Goal: Navigation & Orientation: Find specific page/section

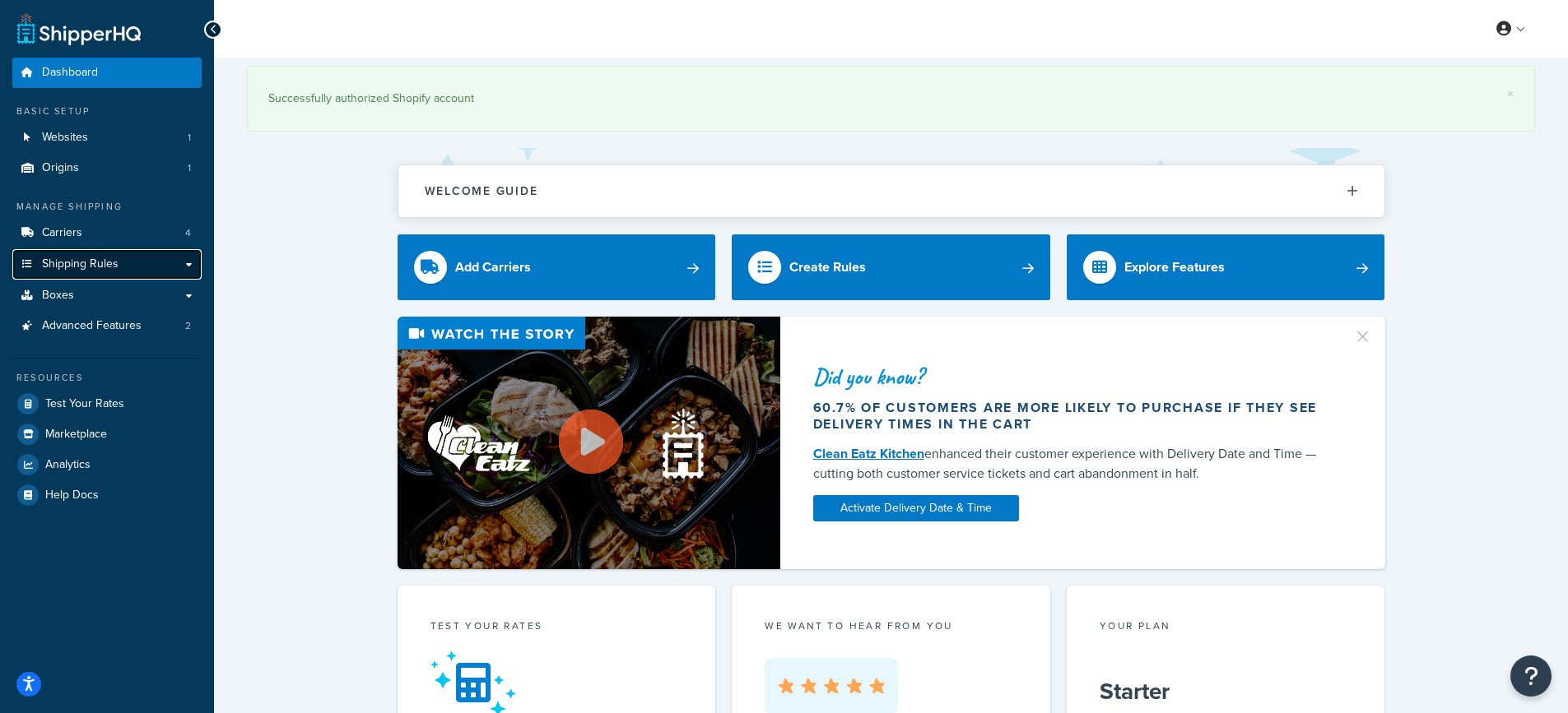
click at [193, 264] on link "Shipping Rules" at bounding box center [106, 265] width 189 height 31
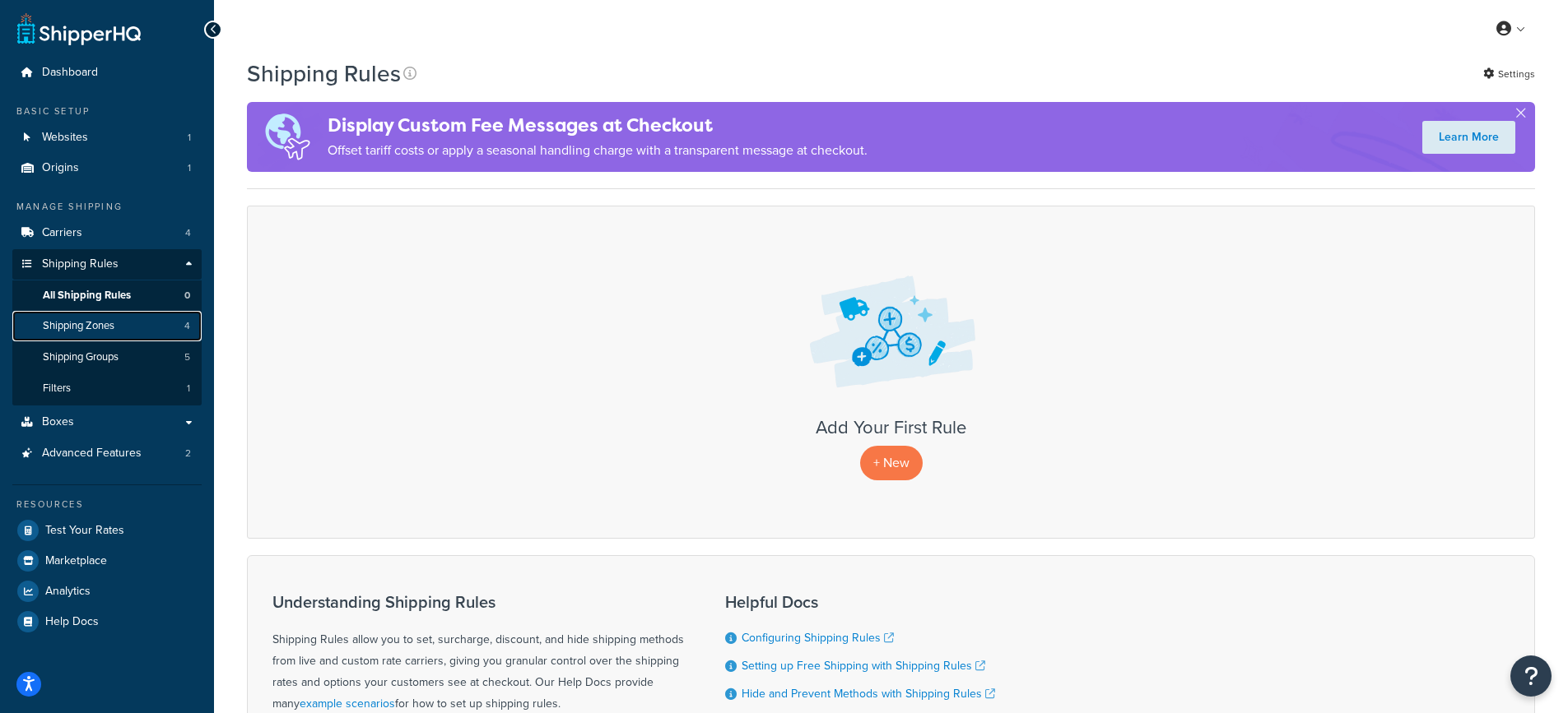
click at [63, 335] on link "Shipping Zones 4" at bounding box center [106, 326] width 189 height 31
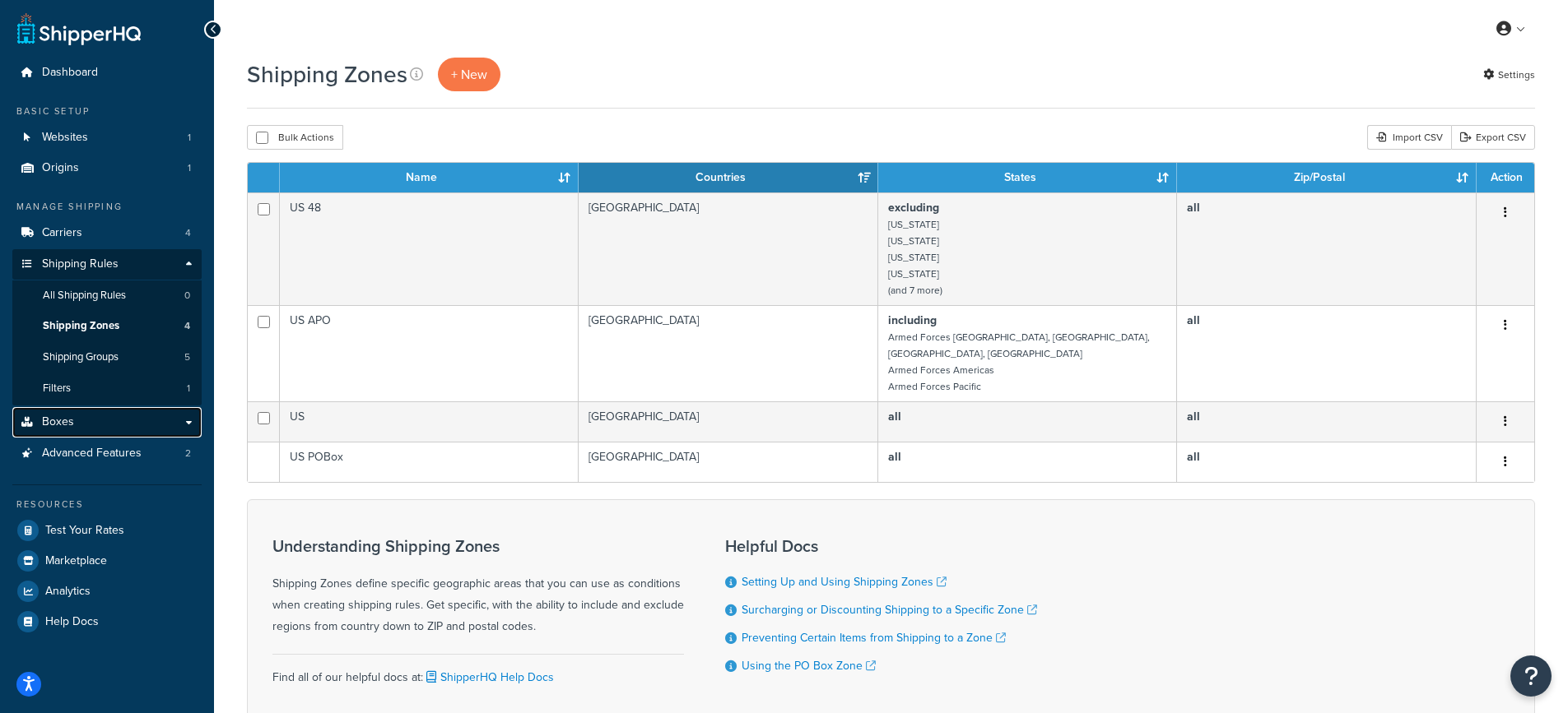
click at [120, 425] on link "Boxes" at bounding box center [106, 422] width 189 height 31
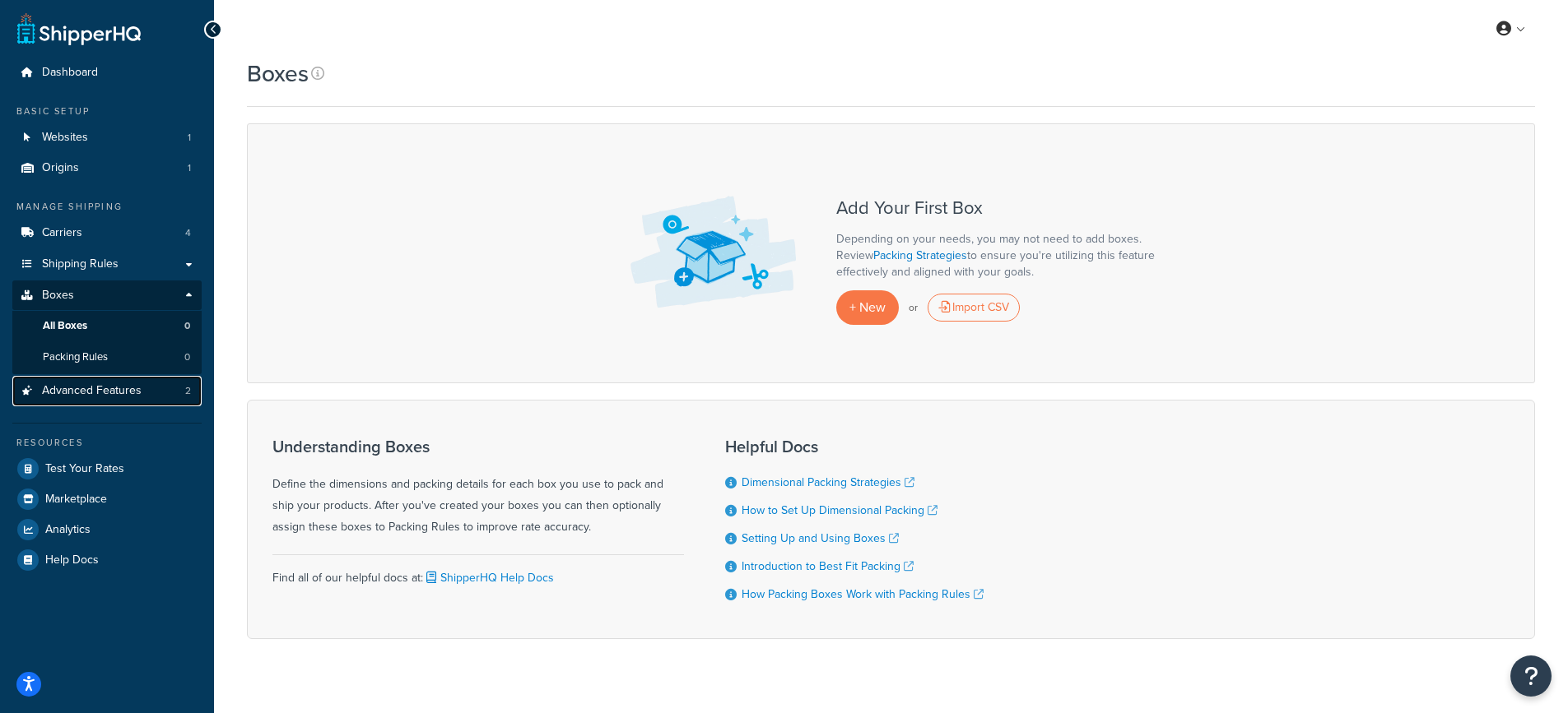
click at [69, 396] on span "Advanced Features" at bounding box center [91, 391] width 99 height 14
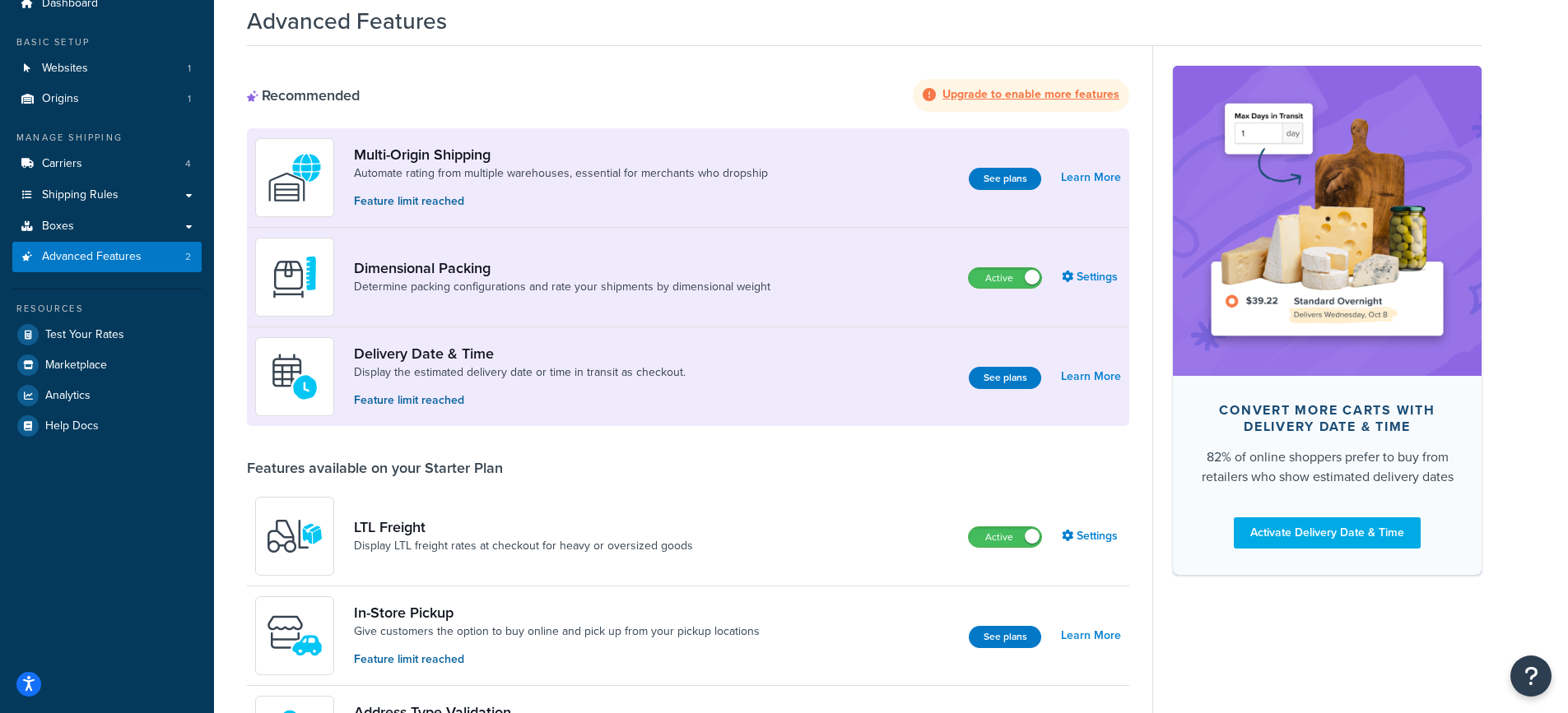
scroll to position [3, 0]
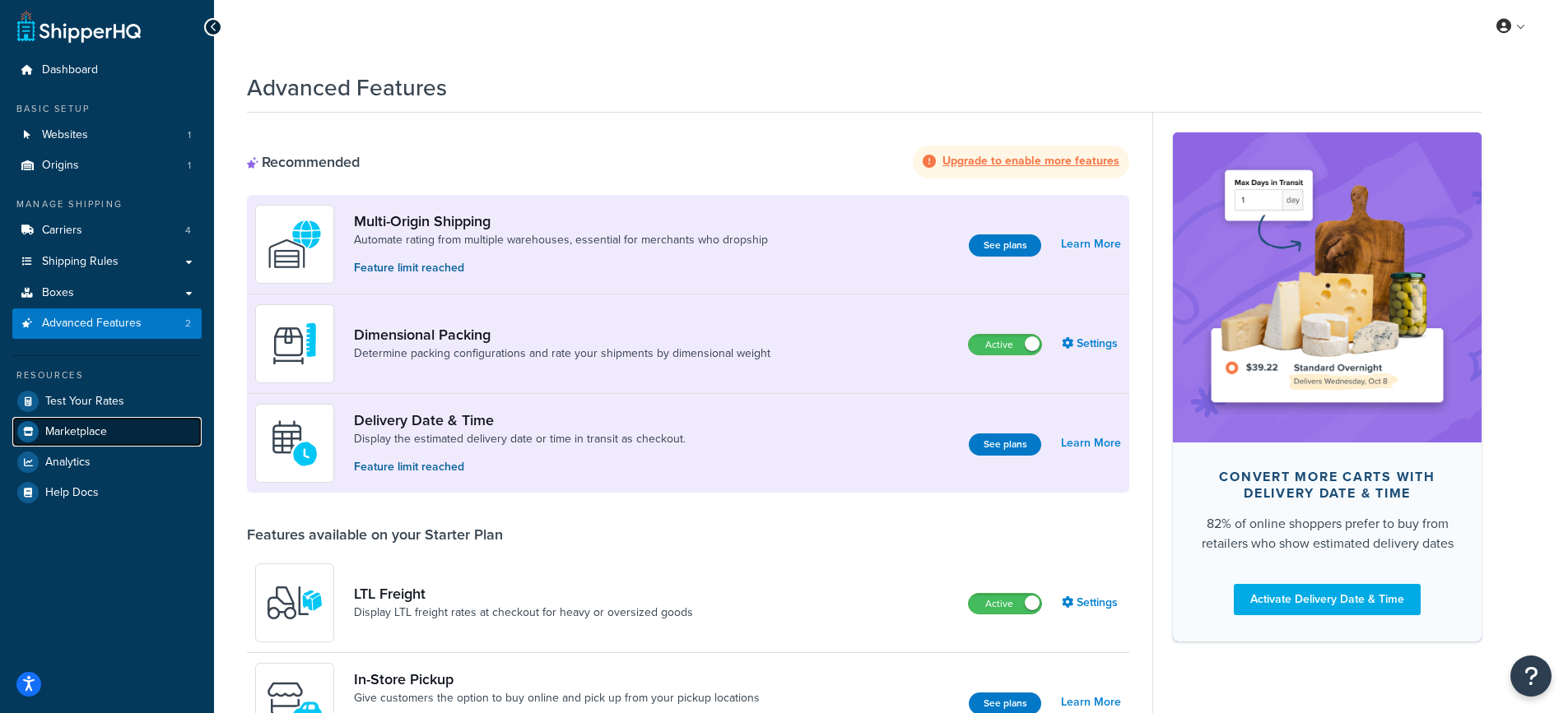
click at [41, 435] on link "Marketplace" at bounding box center [106, 433] width 189 height 30
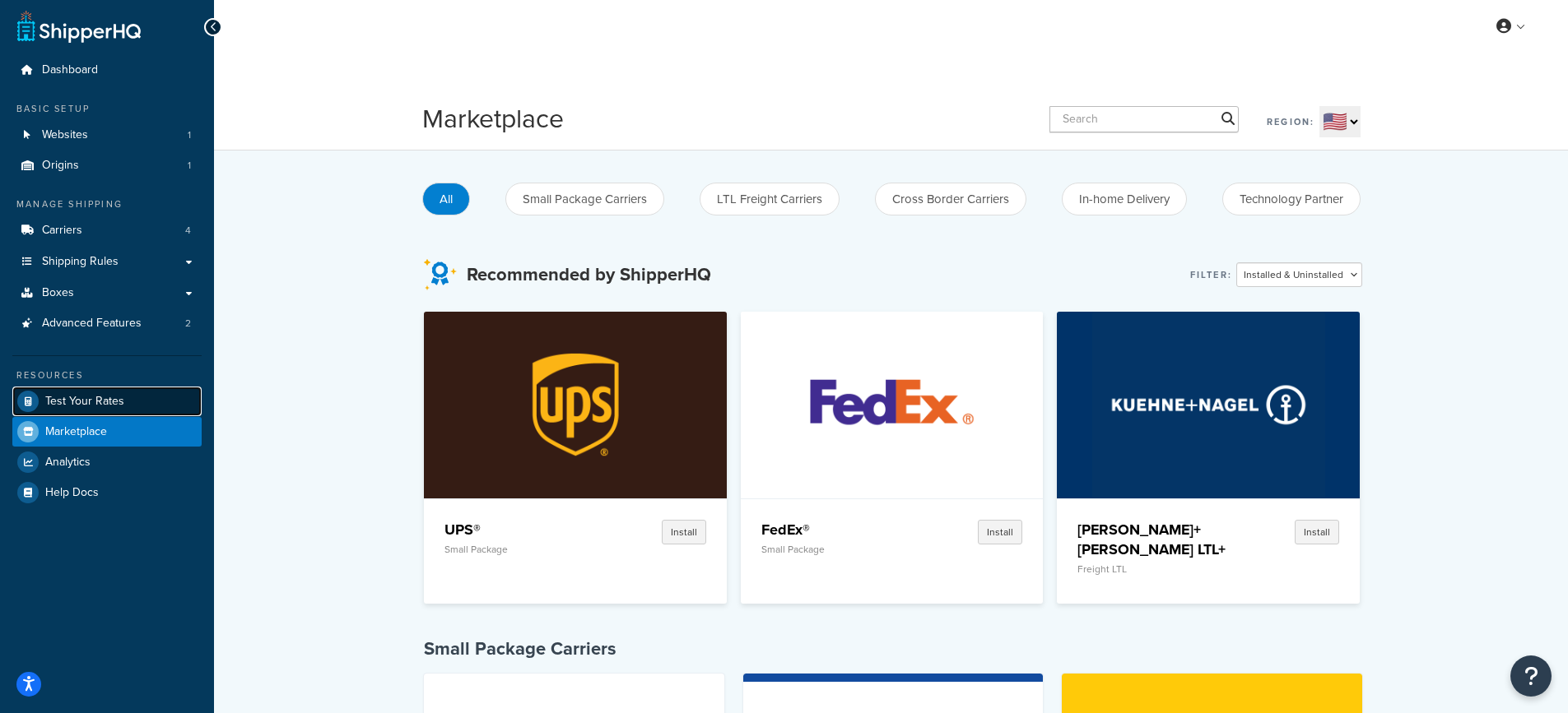
click at [90, 403] on span "Test Your Rates" at bounding box center [84, 402] width 79 height 14
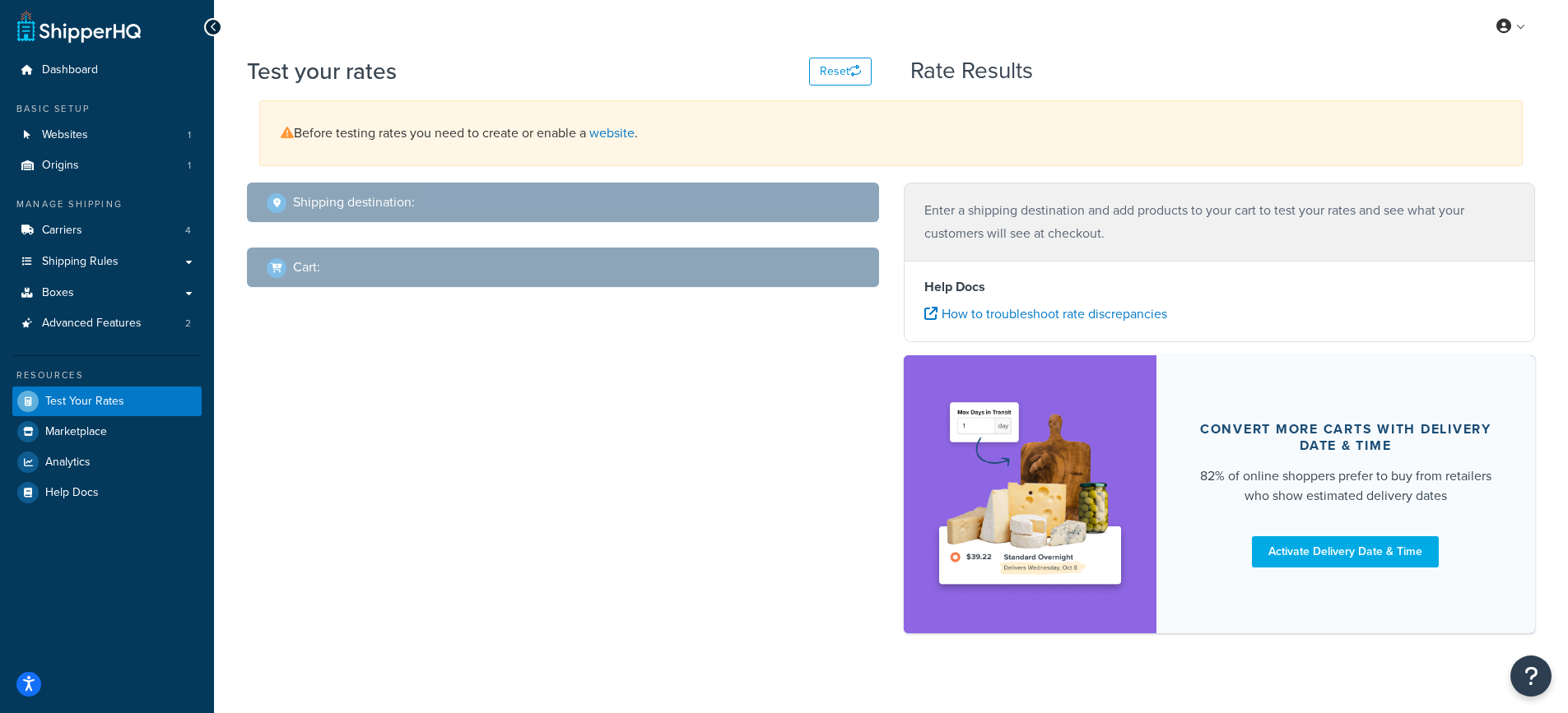
select select "TX"
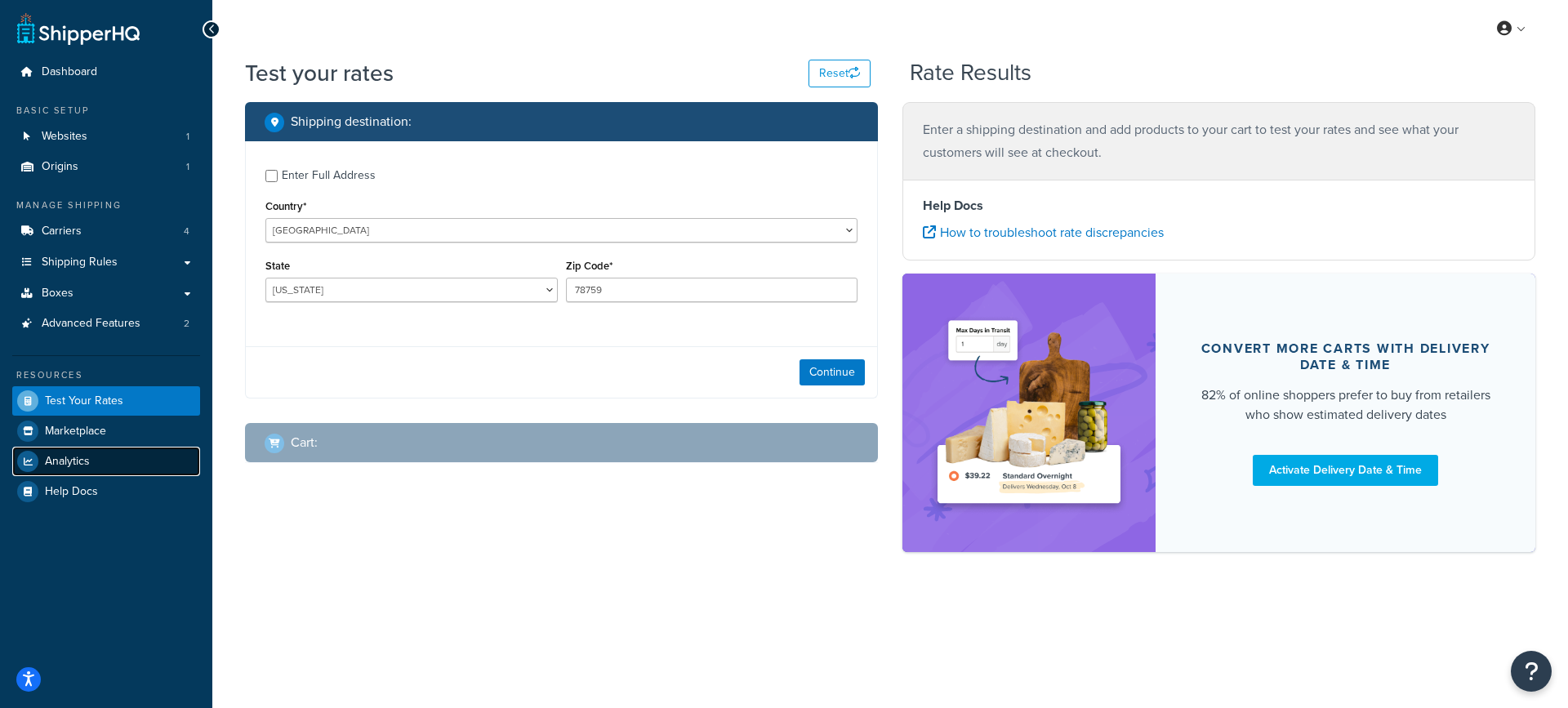
click at [68, 464] on span "Analytics" at bounding box center [66, 462] width 45 height 14
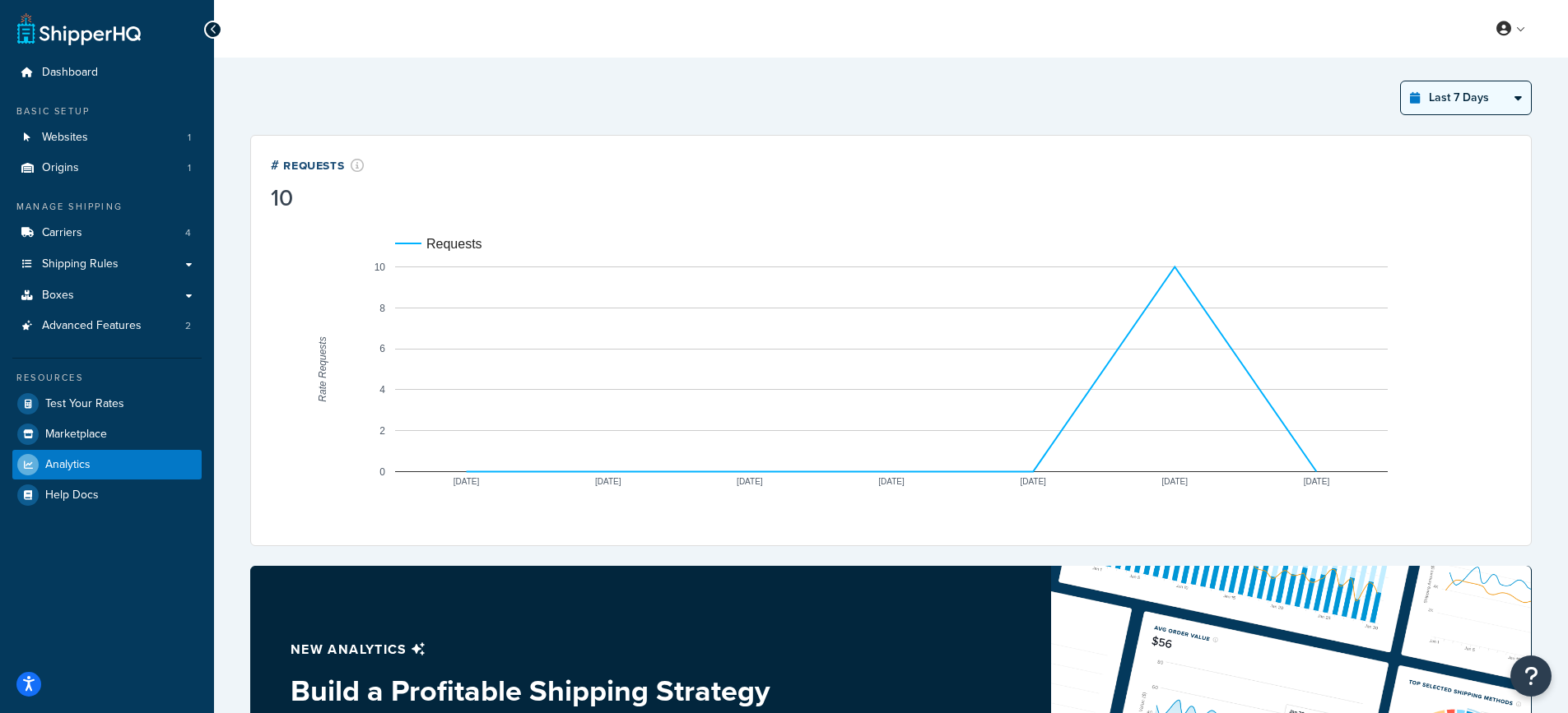
click at [1475, 96] on select "Last 24 Hours Last 7 Days Last 30 Days Last 3 Months Last 6 Months Last 12 Mont…" at bounding box center [1466, 98] width 130 height 33
select select "last_year"
click at [1401, 82] on select "Last 24 Hours Last 7 Days Last 30 Days Last 3 Months Last 6 Months Last 12 Mont…" at bounding box center [1466, 98] width 130 height 33
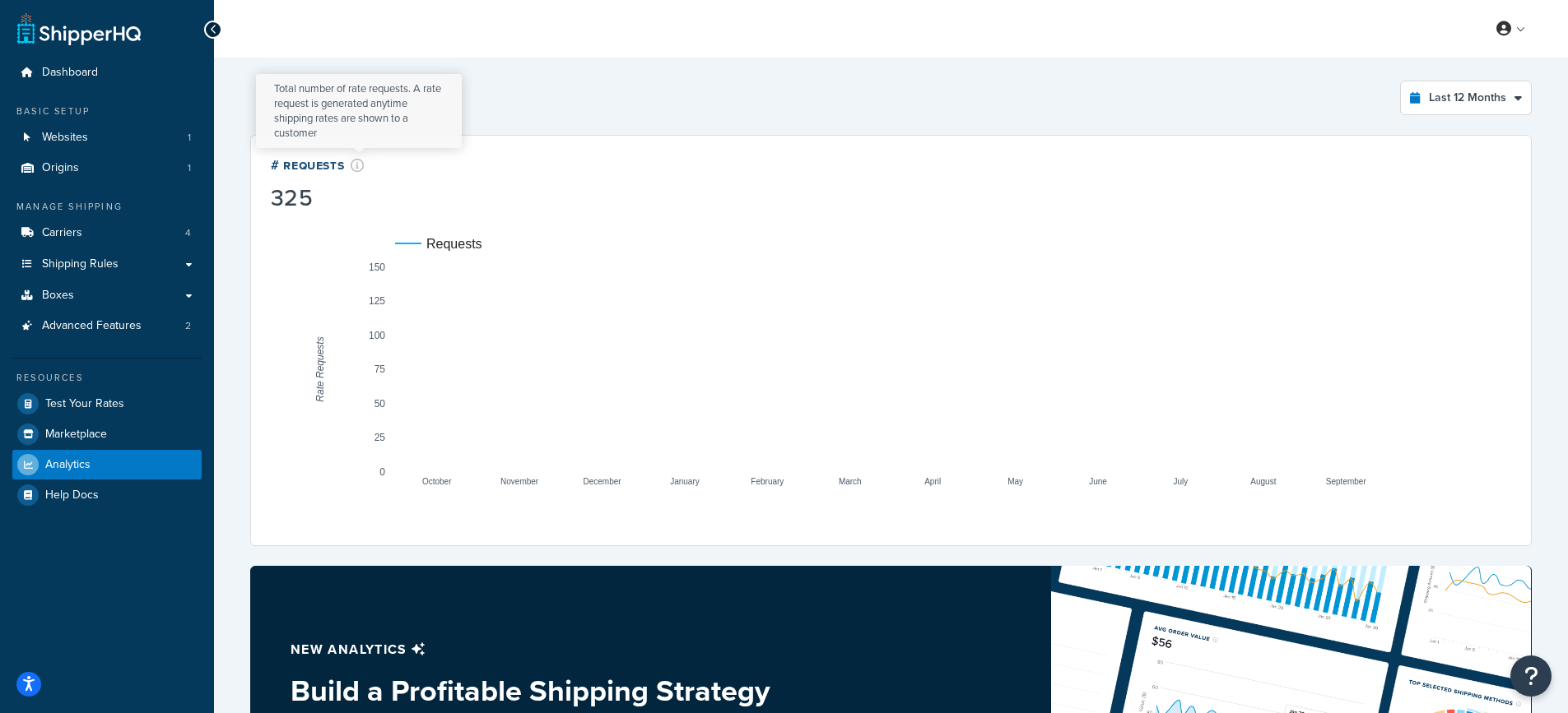
click at [361, 166] on icon at bounding box center [358, 165] width 14 height 13
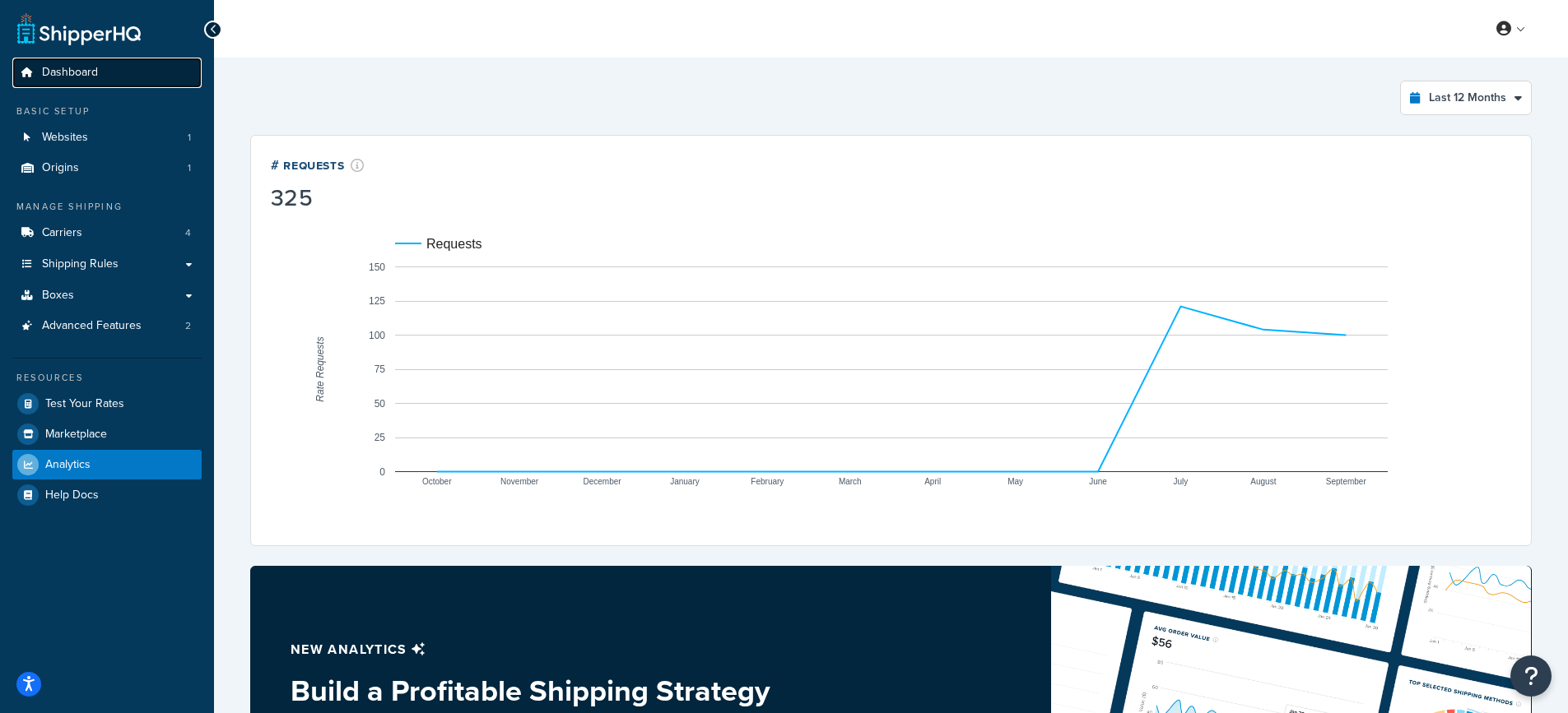
click at [77, 70] on span "Dashboard" at bounding box center [70, 73] width 56 height 14
